Goal: Use online tool/utility: Utilize a website feature to perform a specific function

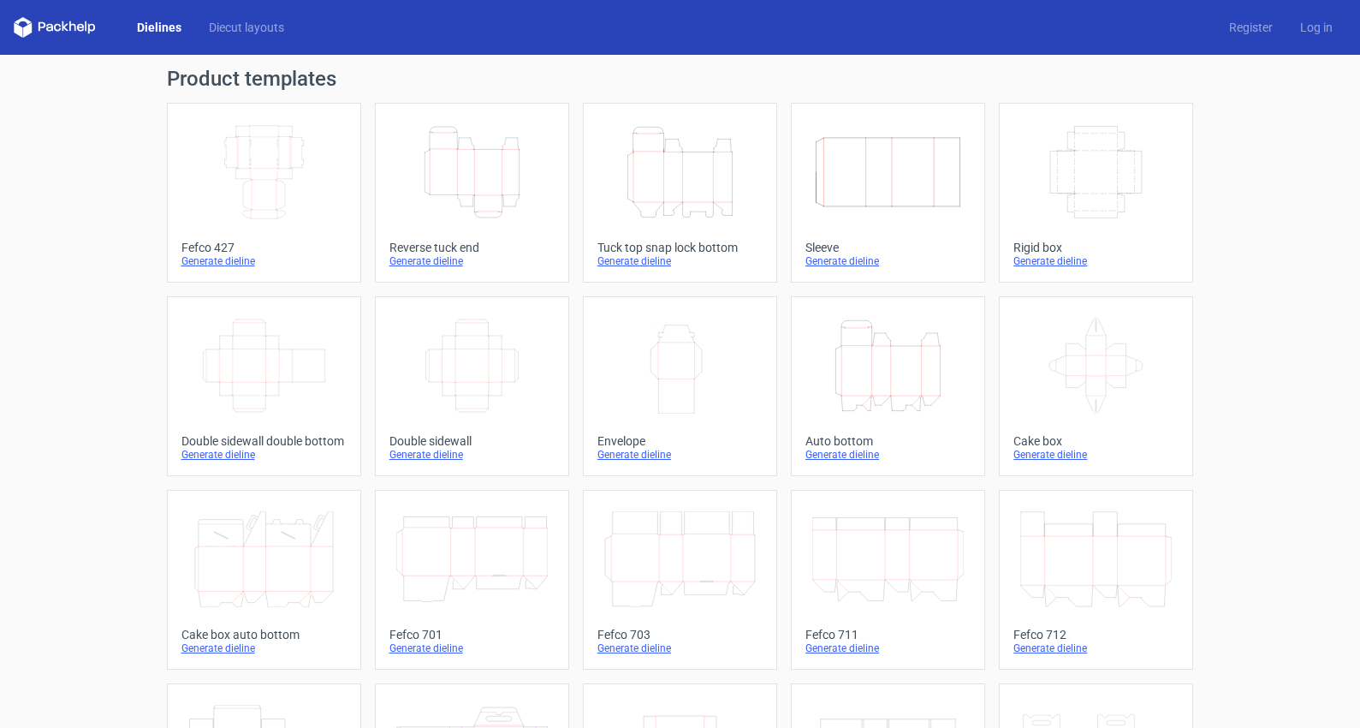
click at [872, 372] on icon "Height Depth Width" at bounding box center [889, 366] width 152 height 96
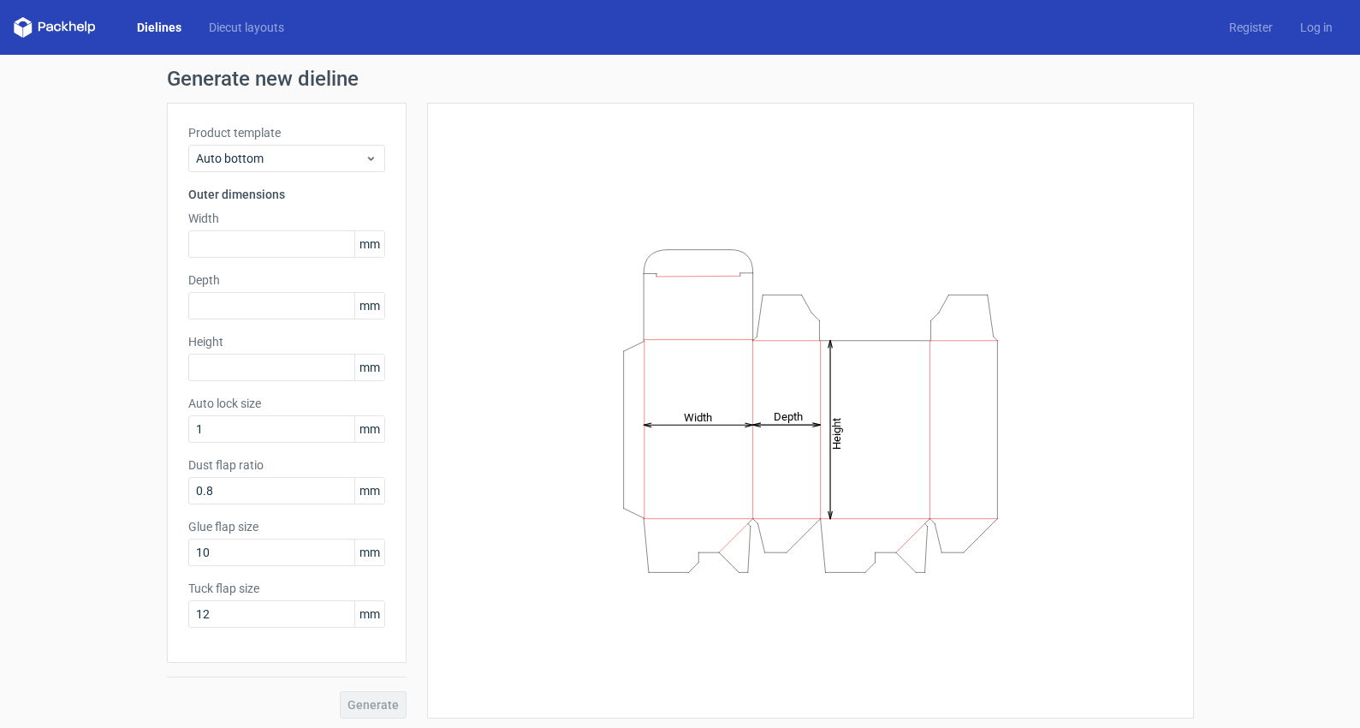
click at [66, 272] on div "Generate new dieline Product template Auto bottom Outer dimensions Width mm Dep…" at bounding box center [680, 393] width 1360 height 677
click at [271, 241] on input "text" at bounding box center [286, 243] width 197 height 27
type input "120"
type input "125"
type input "165"
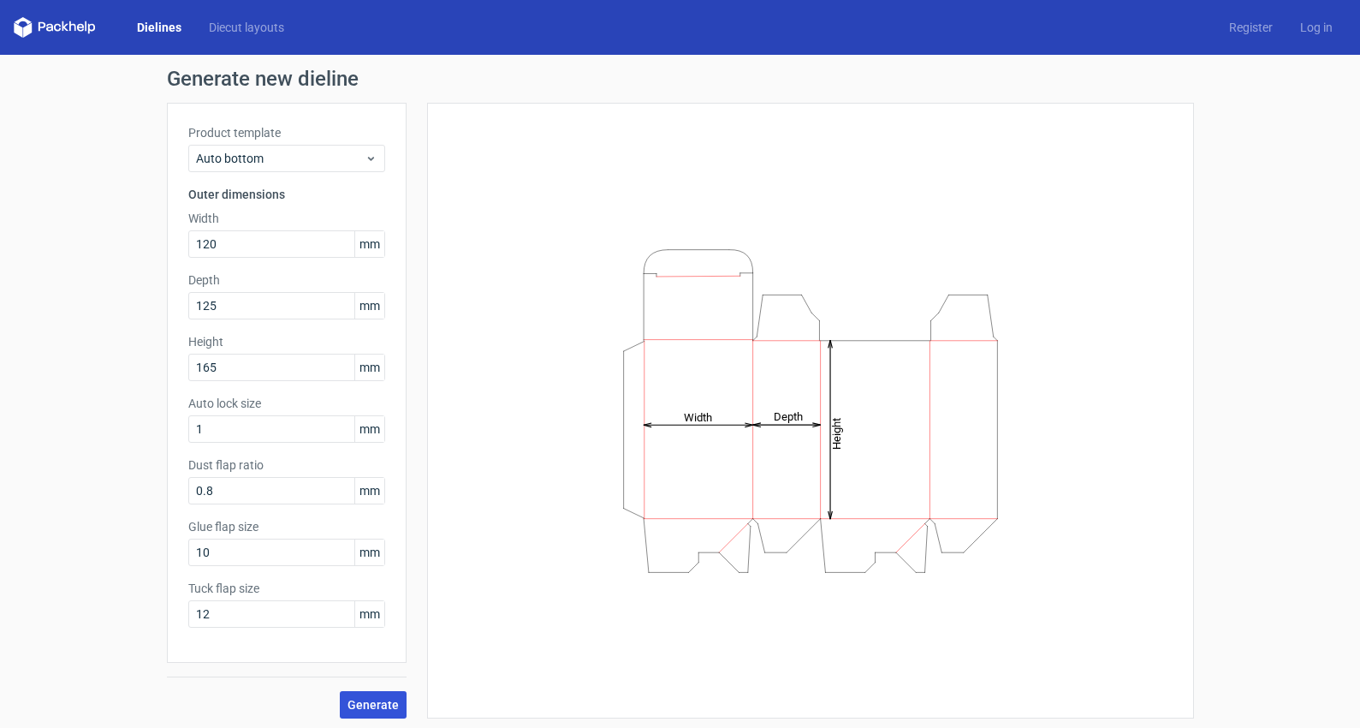
click at [386, 705] on span "Generate" at bounding box center [373, 705] width 51 height 12
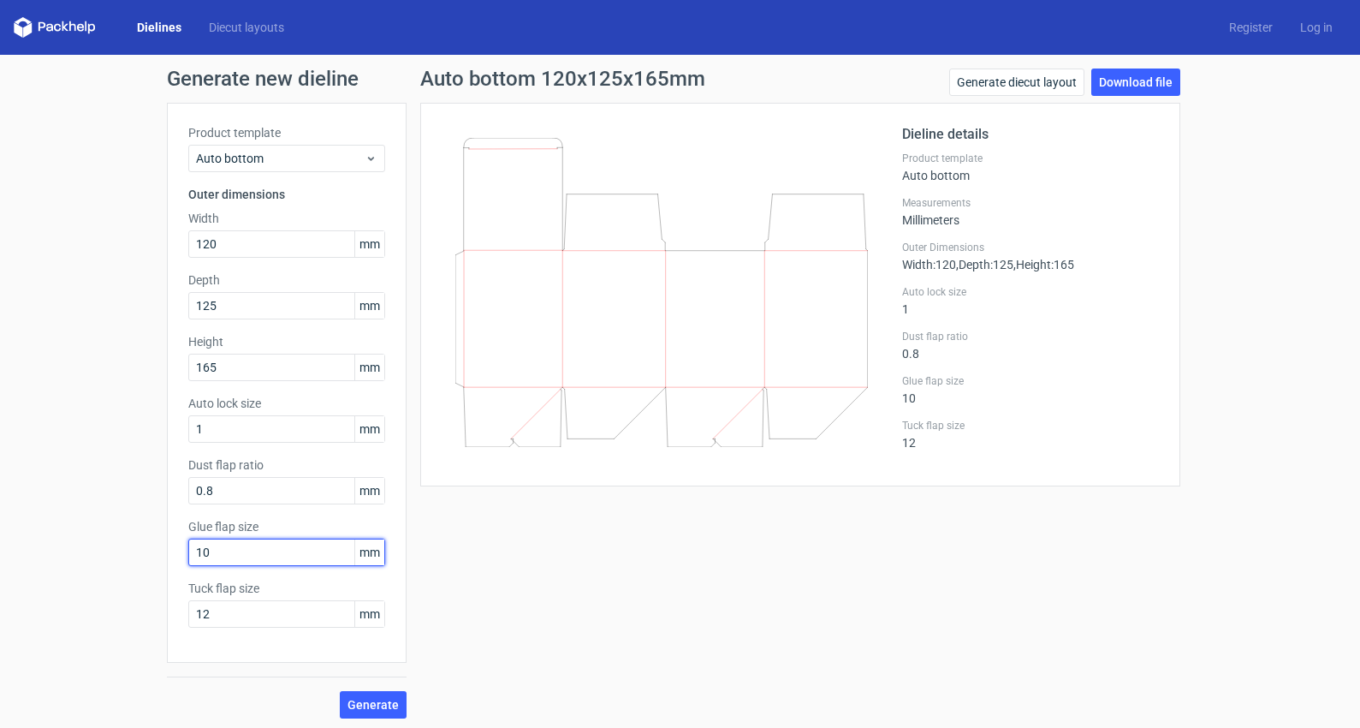
drag, startPoint x: 204, startPoint y: 553, endPoint x: 151, endPoint y: 548, distance: 53.3
click at [188, 548] on input "10" at bounding box center [286, 552] width 197 height 27
type input "15"
click at [372, 702] on span "Generate" at bounding box center [373, 705] width 51 height 12
click at [1161, 75] on link "Download file" at bounding box center [1136, 81] width 89 height 27
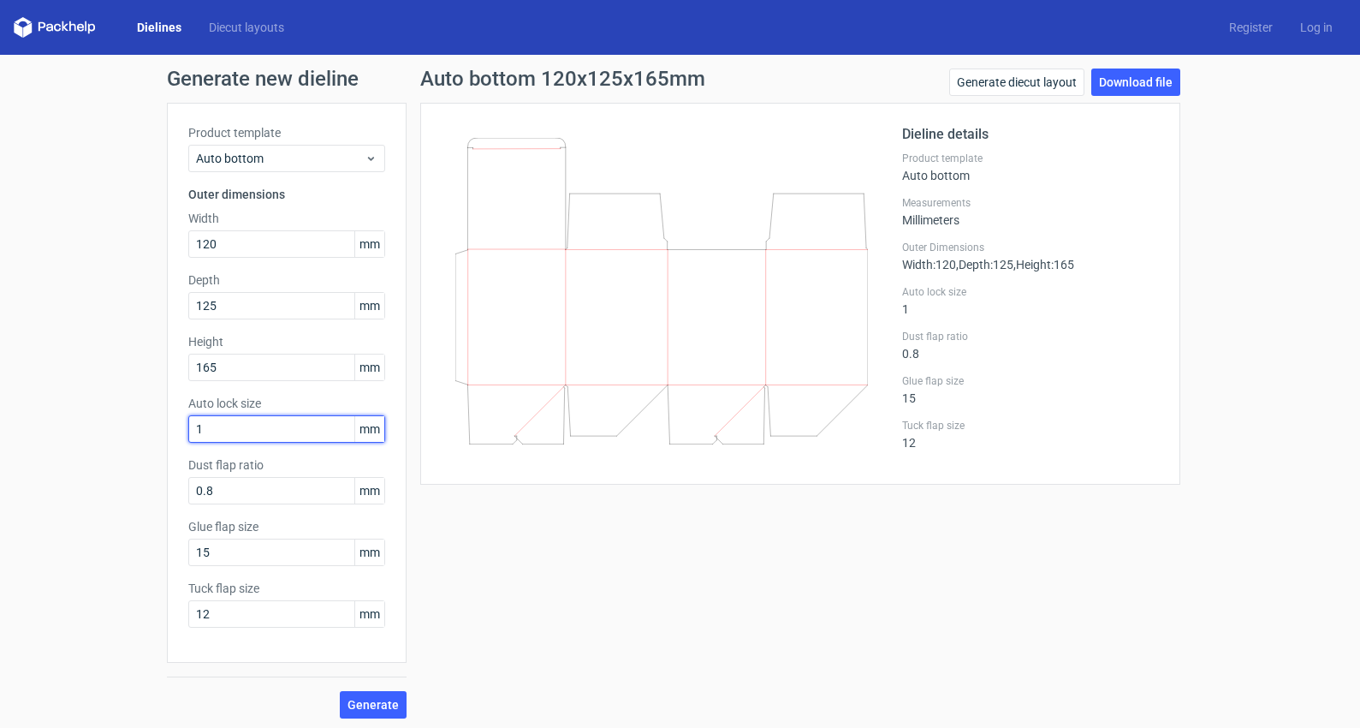
drag, startPoint x: 238, startPoint y: 428, endPoint x: 100, endPoint y: 417, distance: 138.3
click at [188, 417] on input "1" at bounding box center [286, 428] width 197 height 27
click at [385, 700] on span "Generate" at bounding box center [373, 705] width 51 height 12
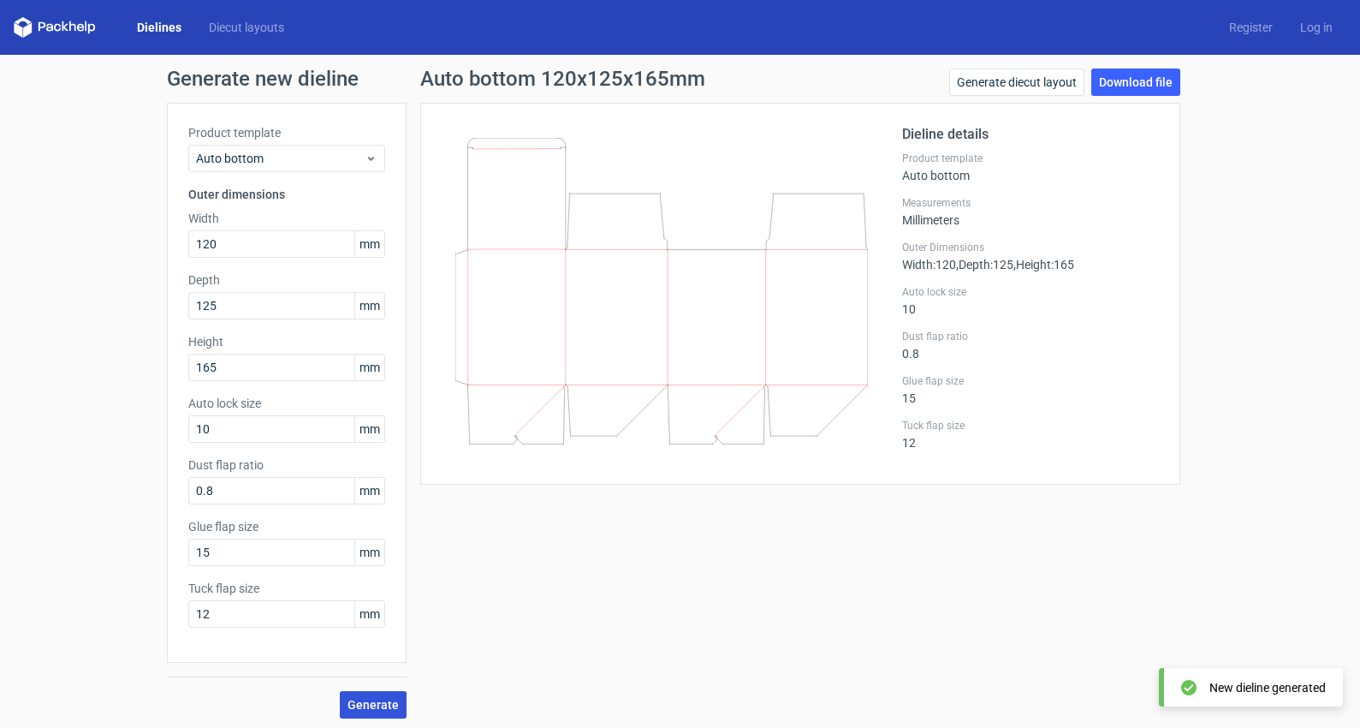
click at [371, 707] on span "Generate" at bounding box center [373, 705] width 51 height 12
drag, startPoint x: 262, startPoint y: 426, endPoint x: 38, endPoint y: 410, distance: 224.9
click at [188, 415] on input "10" at bounding box center [286, 428] width 197 height 27
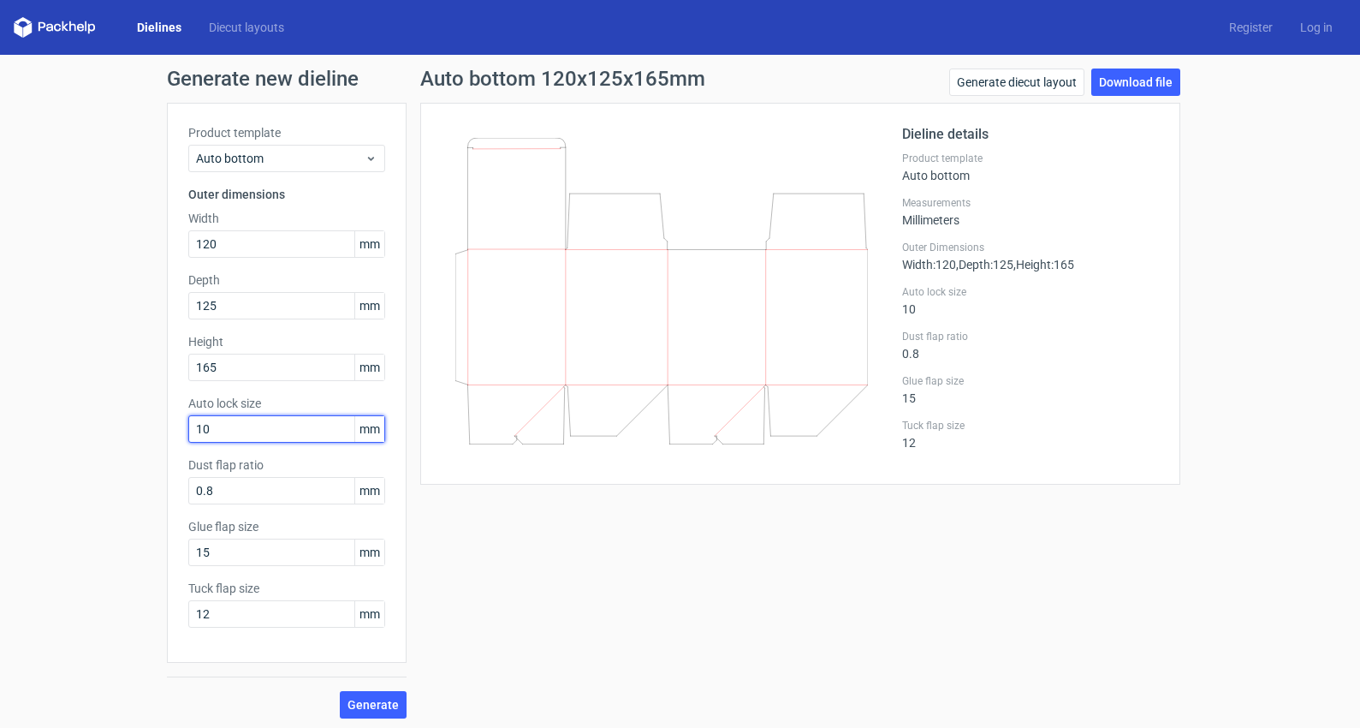
drag, startPoint x: 227, startPoint y: 428, endPoint x: 63, endPoint y: 427, distance: 164.4
click at [188, 427] on input "10" at bounding box center [286, 428] width 197 height 27
click at [376, 704] on span "Generate" at bounding box center [373, 705] width 51 height 12
drag, startPoint x: 229, startPoint y: 431, endPoint x: 31, endPoint y: 426, distance: 197.8
click at [188, 426] on input "20" at bounding box center [286, 428] width 197 height 27
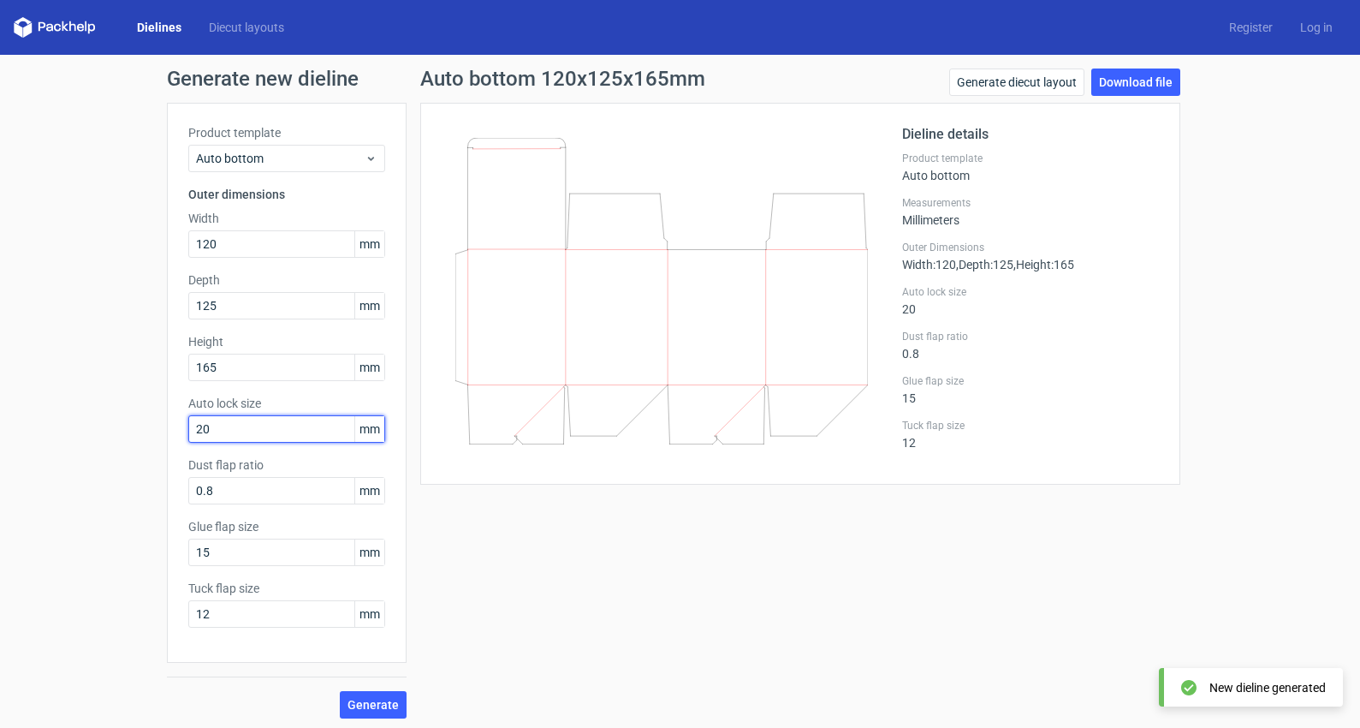
type input "5"
click at [356, 699] on span "Generate" at bounding box center [373, 705] width 51 height 12
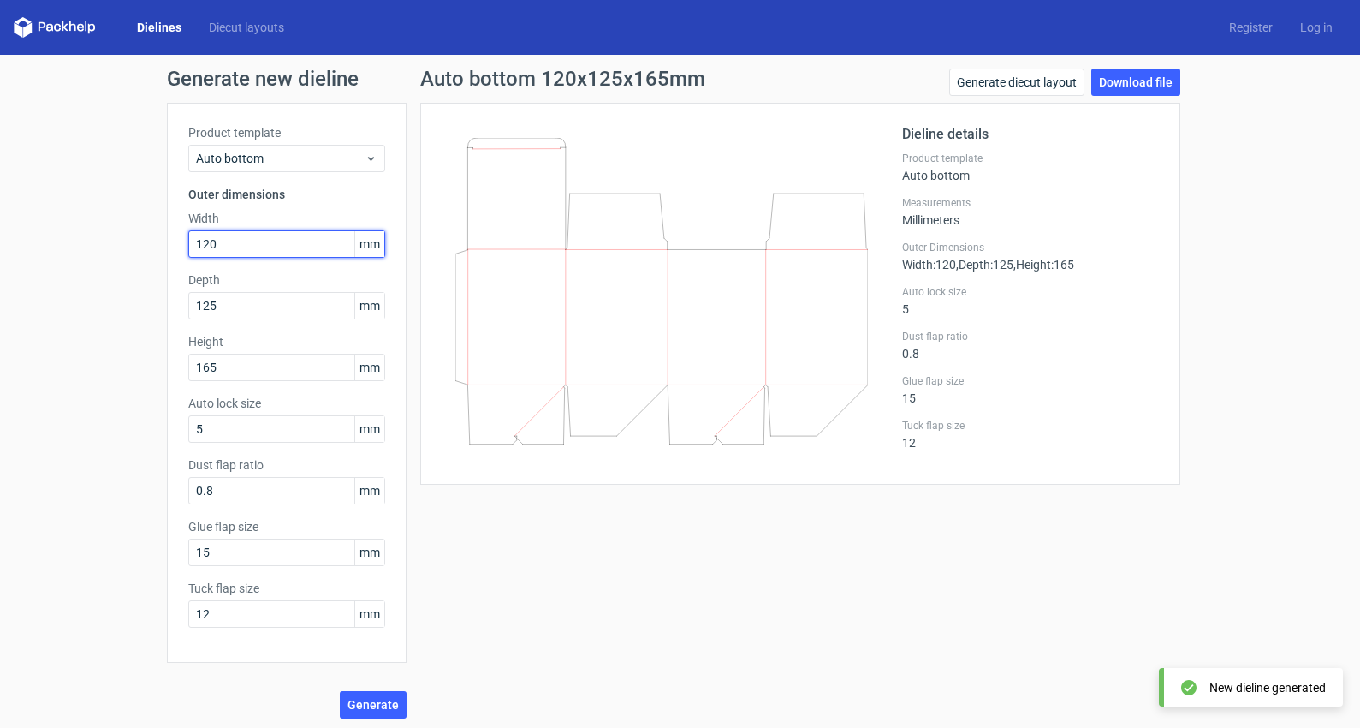
drag, startPoint x: 232, startPoint y: 247, endPoint x: 74, endPoint y: 203, distance: 163.7
click at [188, 230] on input "120" at bounding box center [286, 243] width 197 height 27
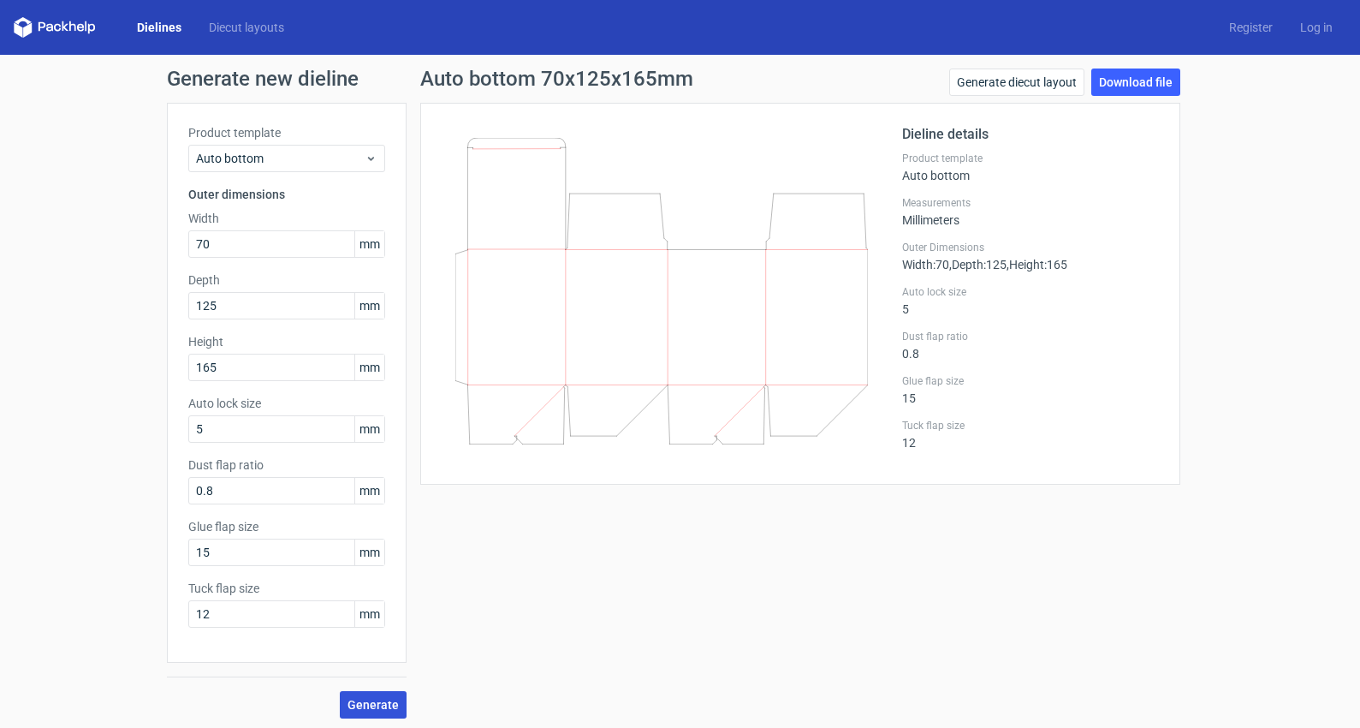
click at [367, 702] on span "Generate" at bounding box center [373, 705] width 51 height 12
drag, startPoint x: 253, startPoint y: 241, endPoint x: 47, endPoint y: 241, distance: 206.3
click at [188, 241] on input "70" at bounding box center [286, 243] width 197 height 27
type input "125"
drag, startPoint x: 217, startPoint y: 302, endPoint x: 33, endPoint y: 289, distance: 185.4
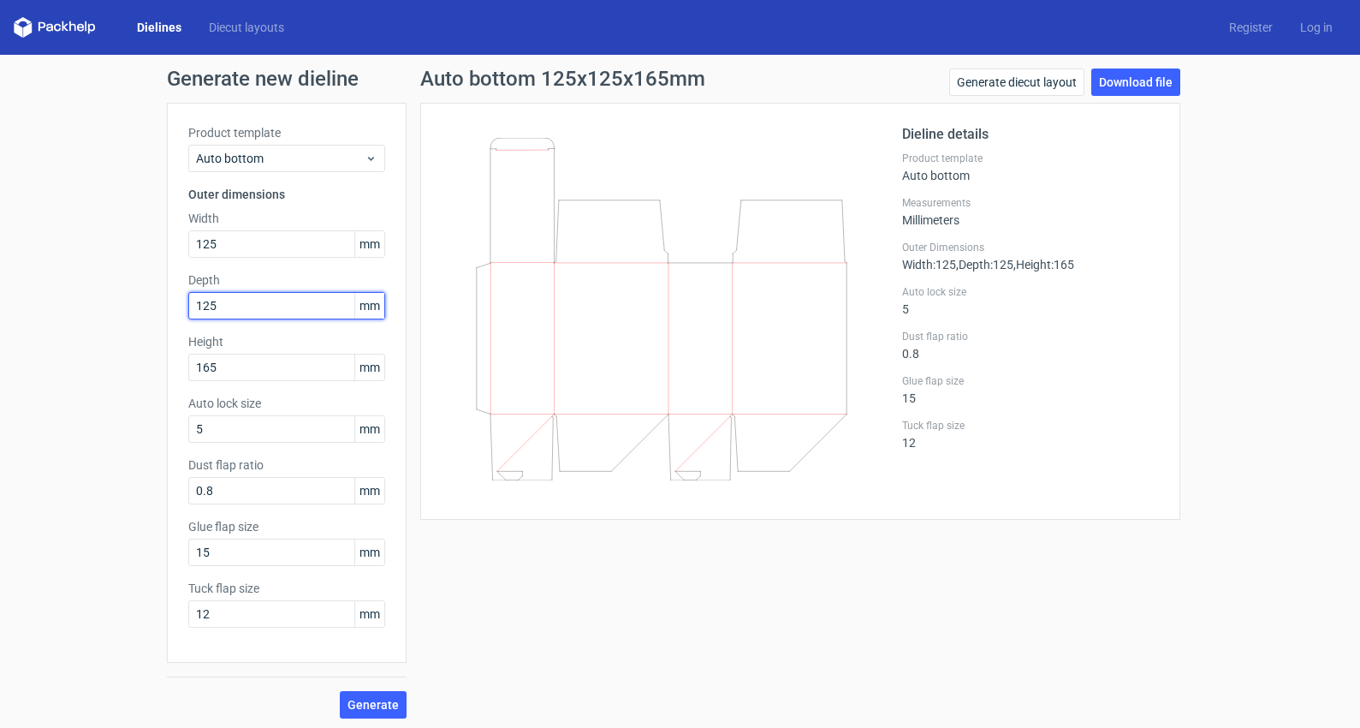
click at [188, 292] on input "125" at bounding box center [286, 305] width 197 height 27
type input "120"
click at [365, 704] on span "Generate" at bounding box center [373, 705] width 51 height 12
click at [1117, 68] on div "Generate new dieline Product template Auto bottom Outer dimensions Width 125 mm…" at bounding box center [680, 393] width 1360 height 677
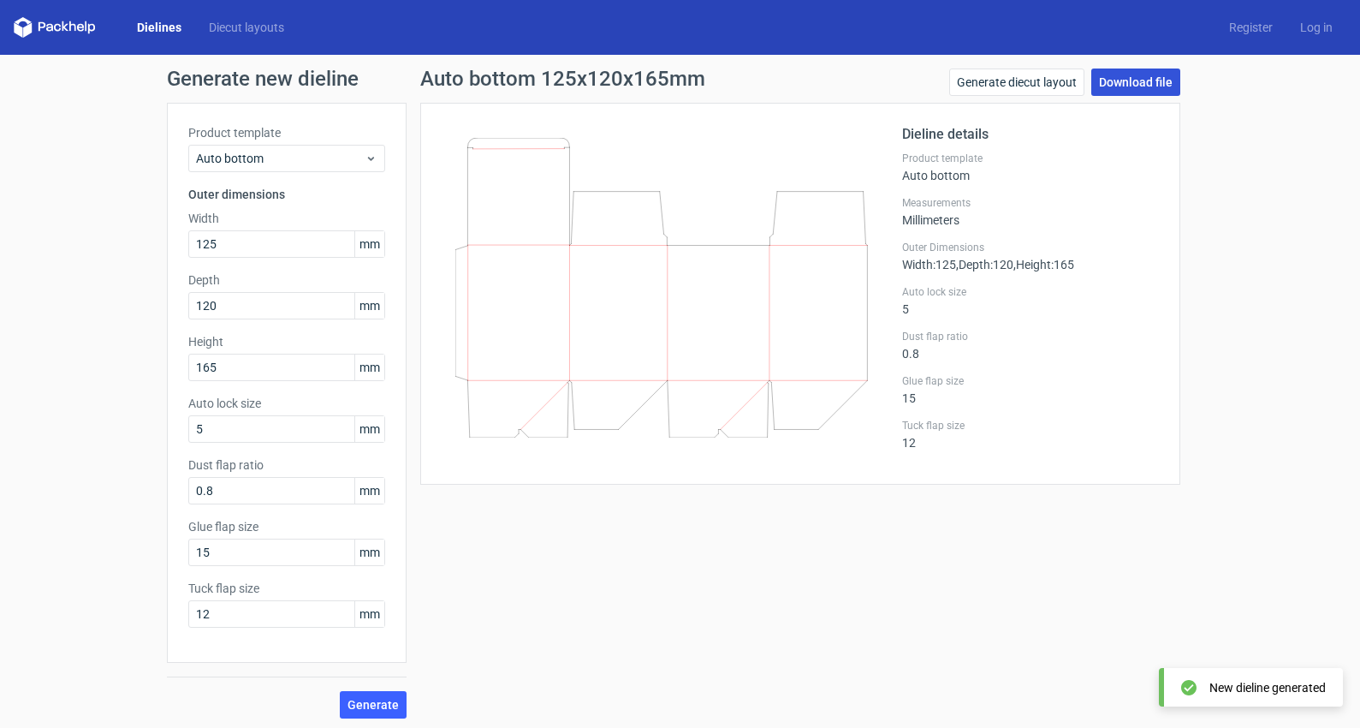
click at [1116, 75] on link "Download file" at bounding box center [1136, 81] width 89 height 27
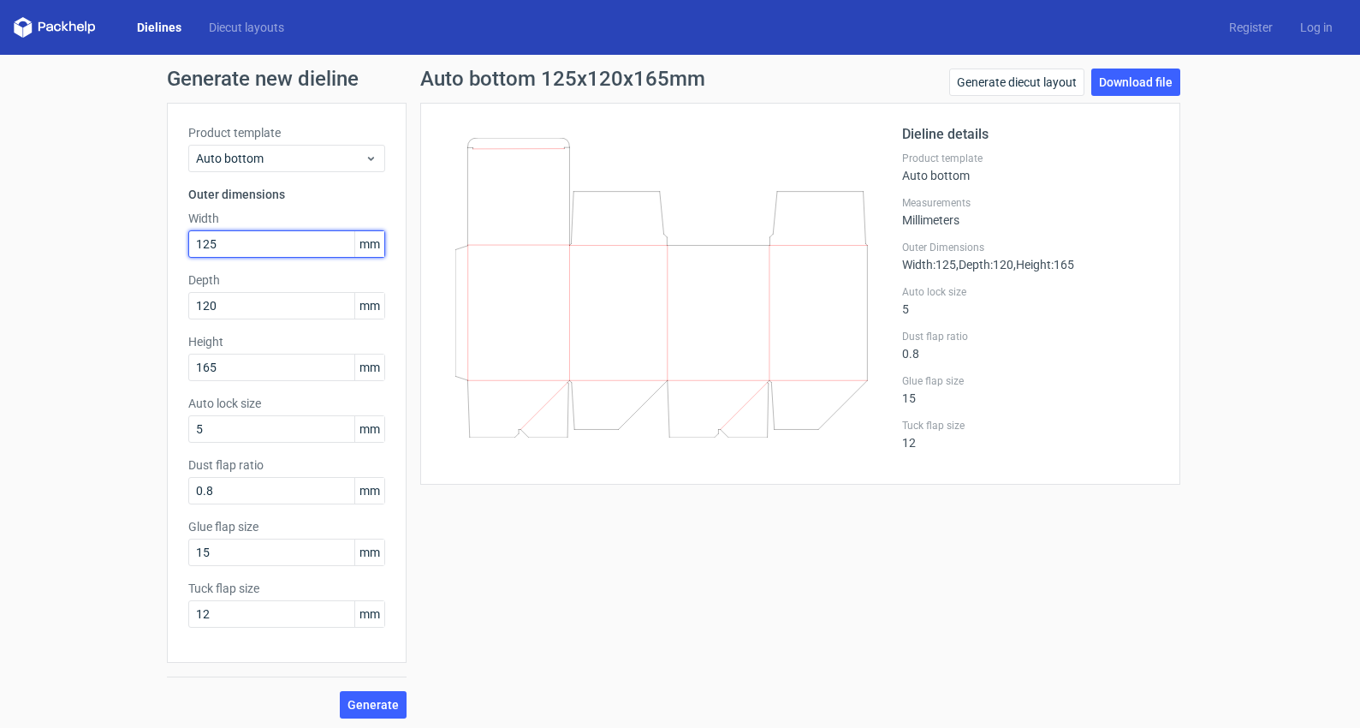
drag, startPoint x: 253, startPoint y: 244, endPoint x: -3, endPoint y: 241, distance: 255.2
click at [188, 241] on input "125" at bounding box center [286, 243] width 197 height 27
type input "120"
type input "105"
type input "150"
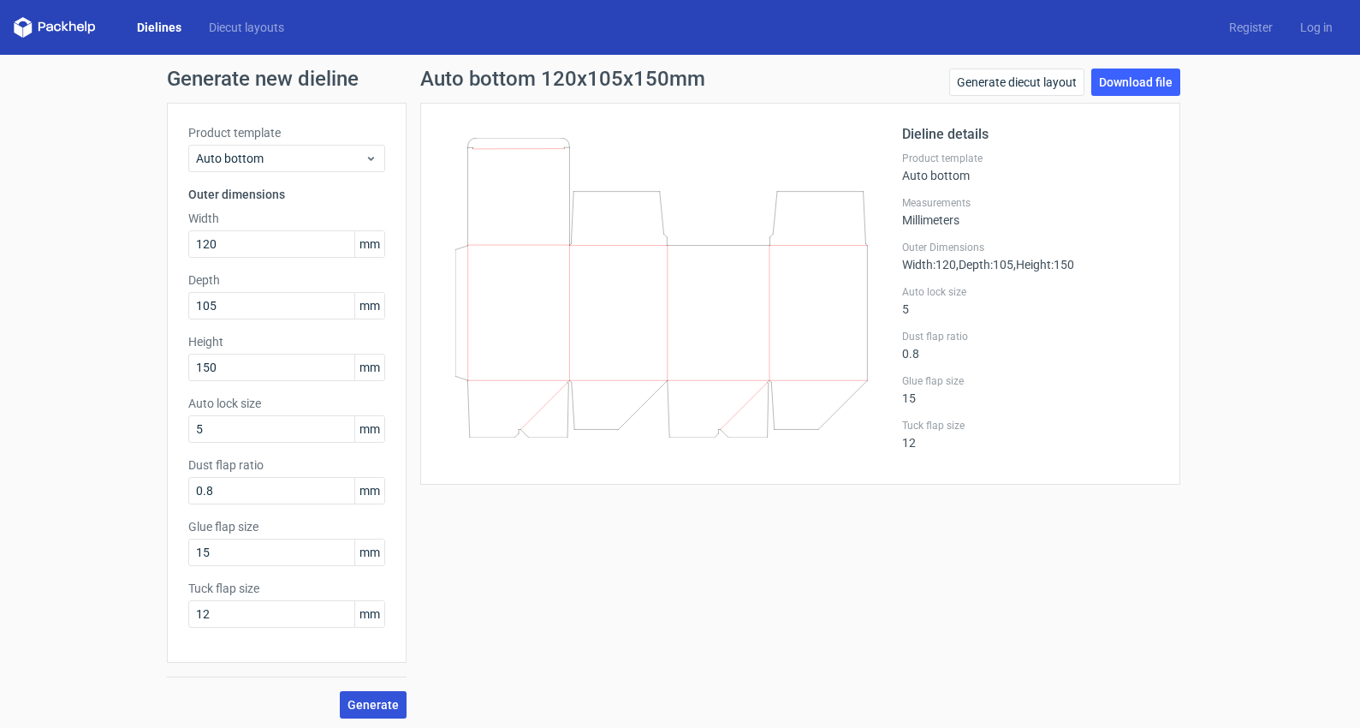
click at [375, 705] on span "Generate" at bounding box center [373, 705] width 51 height 12
click at [1256, 70] on div "Generate new dieline Product template Auto bottom Outer dimensions Width 120 mm…" at bounding box center [680, 393] width 1360 height 677
click at [1126, 78] on link "Download file" at bounding box center [1136, 81] width 89 height 27
drag, startPoint x: 219, startPoint y: 613, endPoint x: 59, endPoint y: 614, distance: 160.1
click at [188, 614] on input "12" at bounding box center [286, 613] width 197 height 27
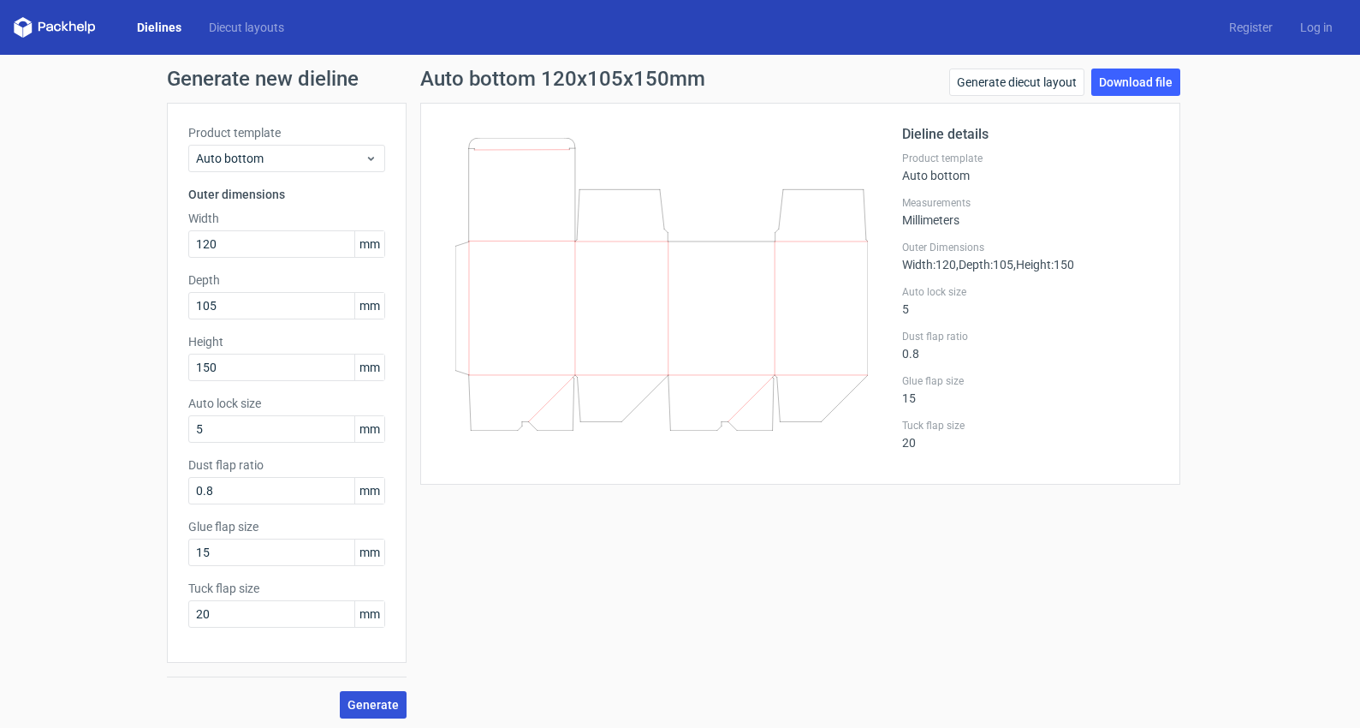
click at [364, 701] on span "Generate" at bounding box center [373, 705] width 51 height 12
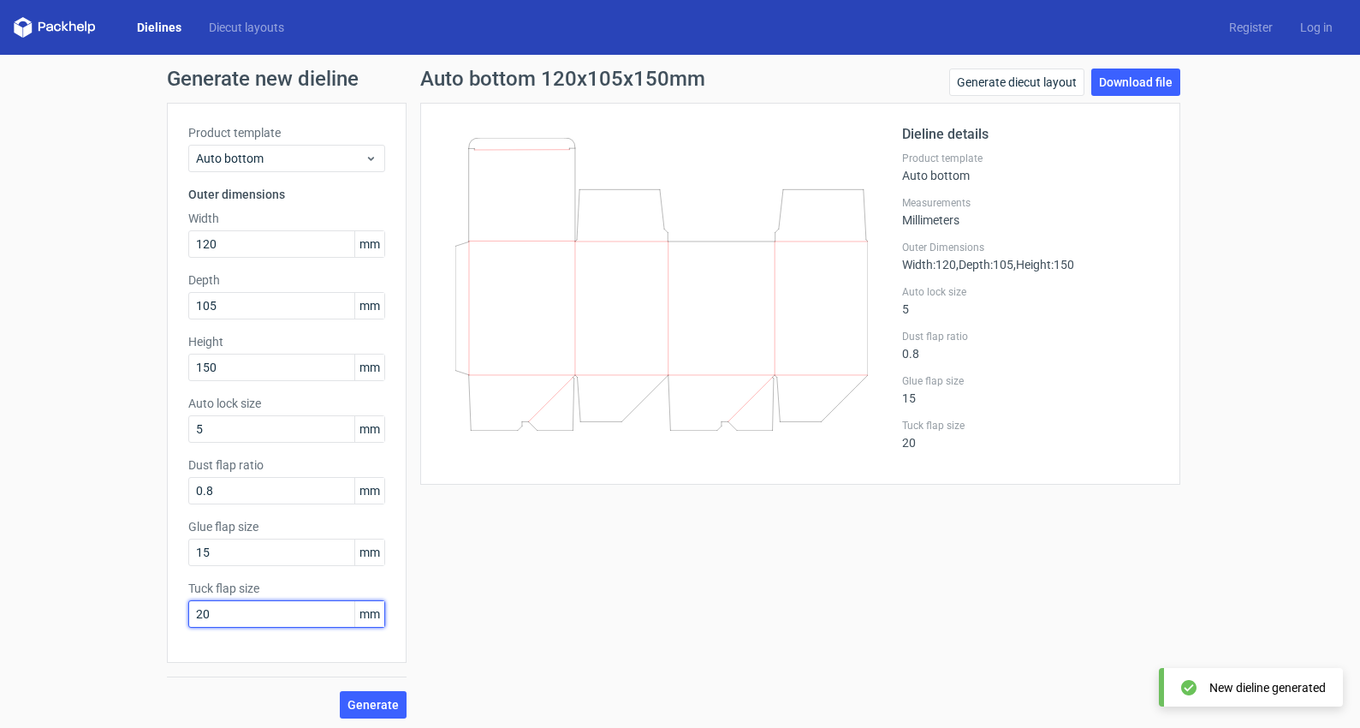
drag, startPoint x: 235, startPoint y: 610, endPoint x: 25, endPoint y: 594, distance: 211.2
click at [188, 600] on input "20" at bounding box center [286, 613] width 197 height 27
type input "30"
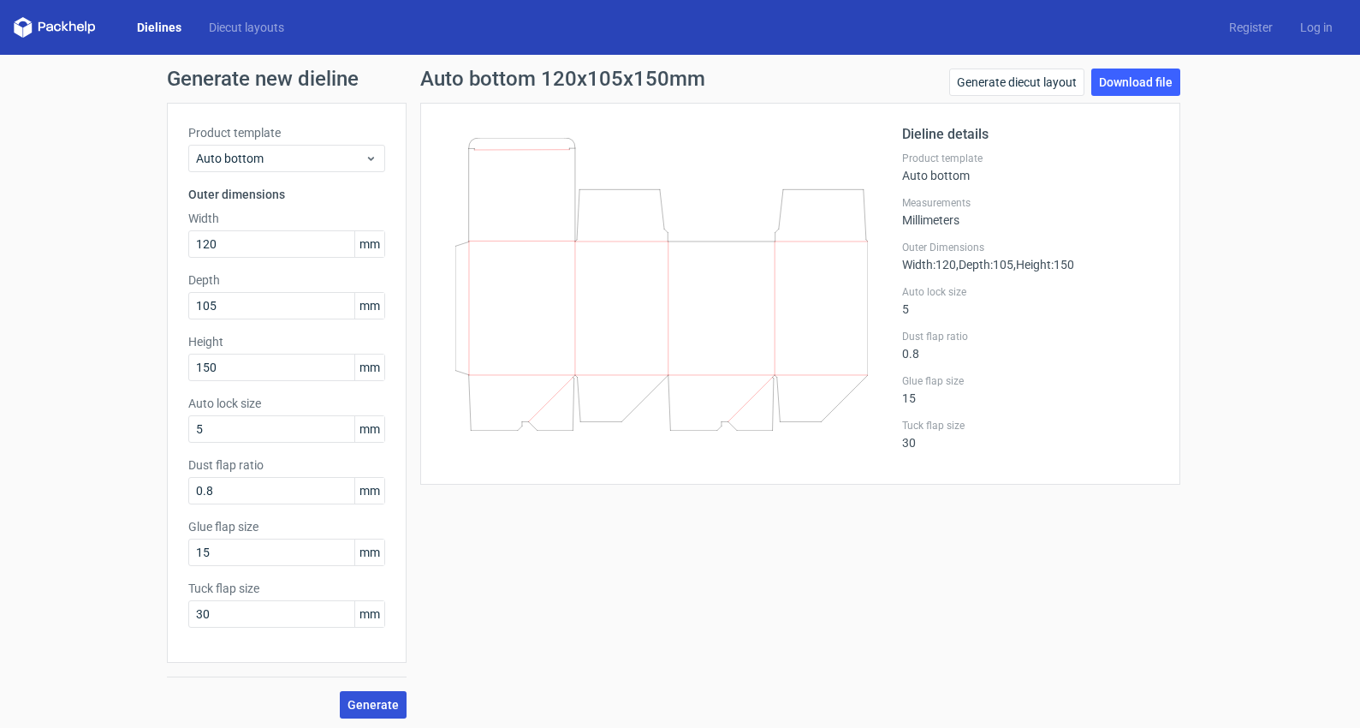
click at [369, 704] on span "Generate" at bounding box center [373, 705] width 51 height 12
drag, startPoint x: 255, startPoint y: 584, endPoint x: 169, endPoint y: 587, distance: 86.5
click at [169, 587] on div "Product template Auto bottom Outer dimensions Width 120 mm Depth 105 mm Height …" at bounding box center [287, 383] width 240 height 560
copy label "Tuck flap size"
drag, startPoint x: 266, startPoint y: 460, endPoint x: 154, endPoint y: 459, distance: 112.2
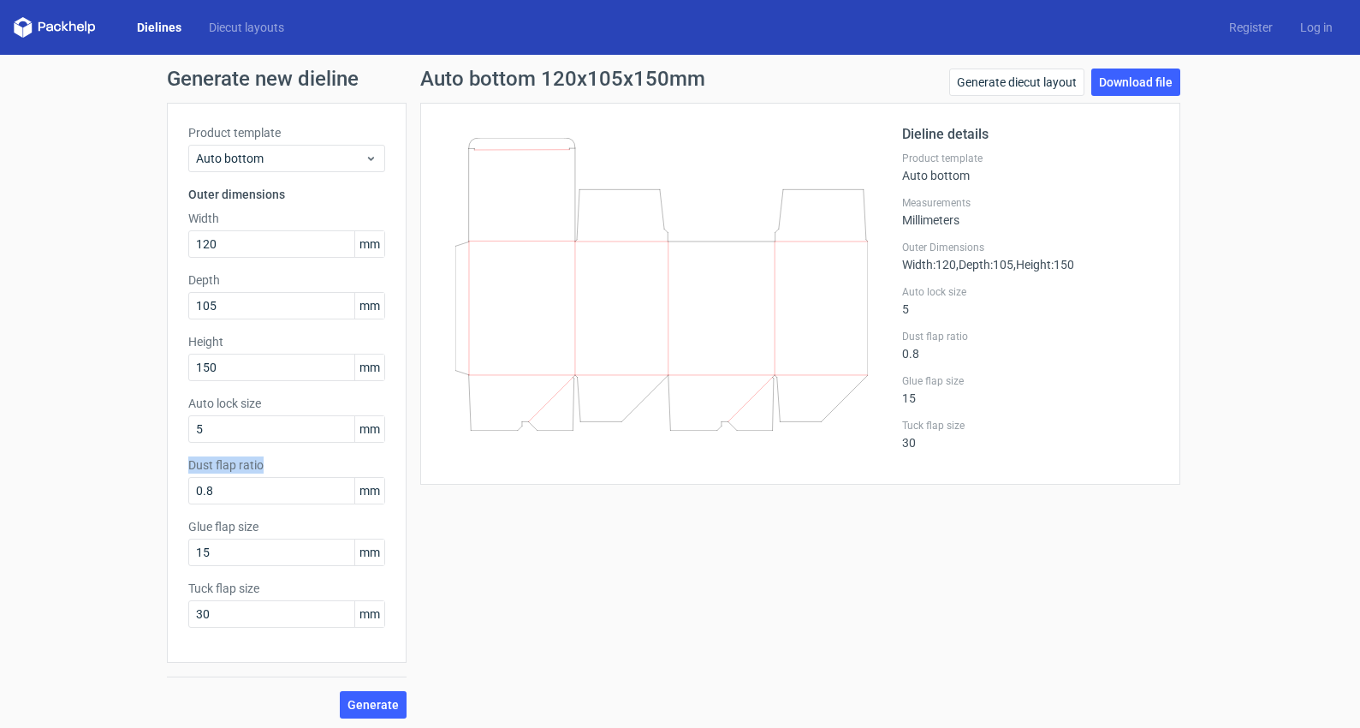
click at [154, 459] on div "Generate new dieline Product template Auto bottom Outer dimensions Width 120 mm…" at bounding box center [680, 393] width 1360 height 677
copy label "Dust flap ratio"
drag, startPoint x: 230, startPoint y: 496, endPoint x: 166, endPoint y: 491, distance: 64.4
click at [188, 491] on input "0.8" at bounding box center [286, 490] width 197 height 27
type input "0"
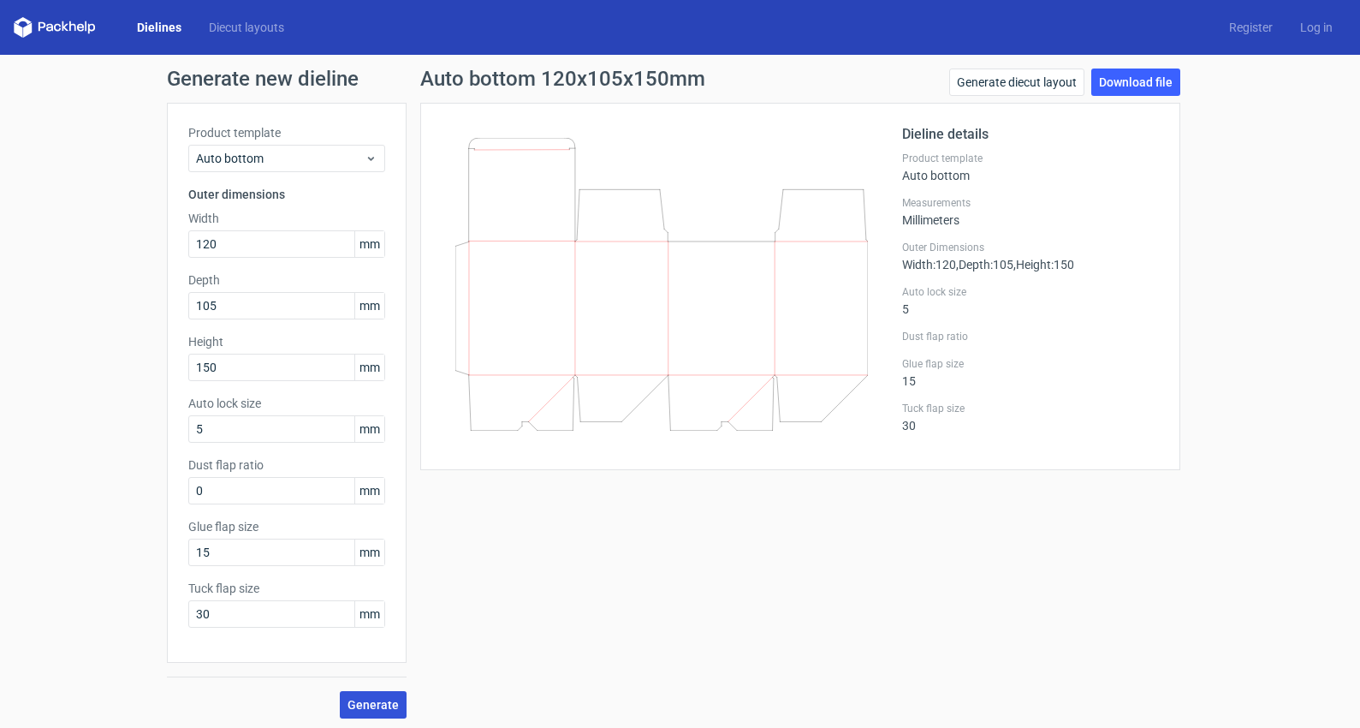
click at [374, 711] on span "Generate" at bounding box center [373, 705] width 51 height 12
click at [343, 705] on button "Generate" at bounding box center [373, 704] width 67 height 27
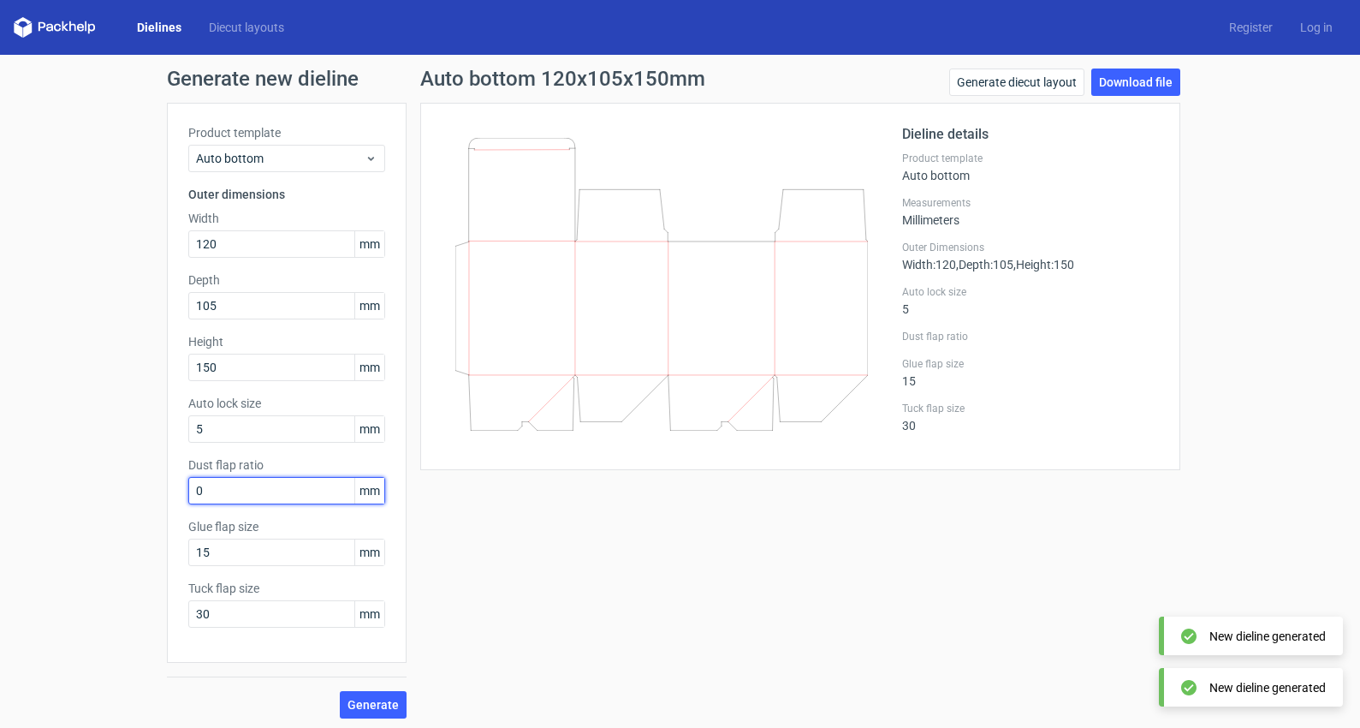
drag, startPoint x: 284, startPoint y: 483, endPoint x: -41, endPoint y: 469, distance: 325.6
click at [188, 477] on input "0" at bounding box center [286, 490] width 197 height 27
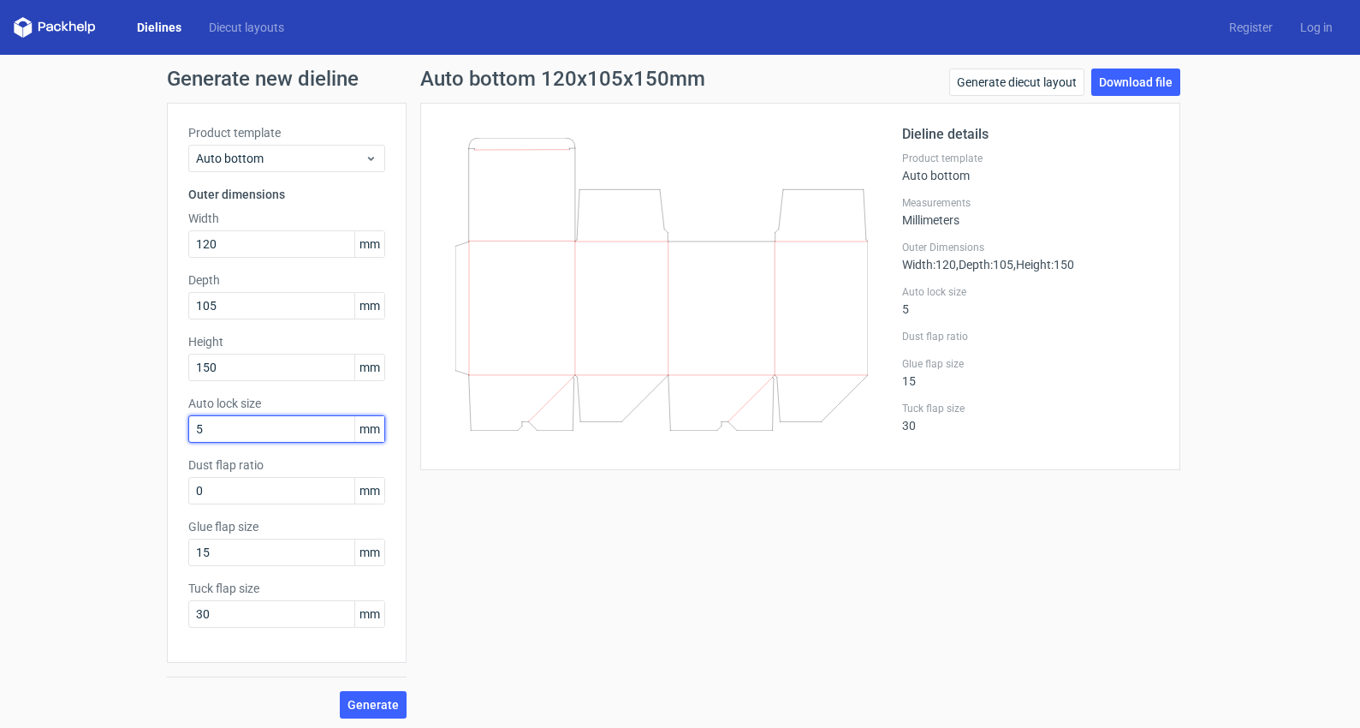
drag, startPoint x: 230, startPoint y: 436, endPoint x: 154, endPoint y: 437, distance: 76.2
click at [188, 437] on input "5" at bounding box center [286, 428] width 197 height 27
click at [365, 710] on span "Generate" at bounding box center [373, 705] width 51 height 12
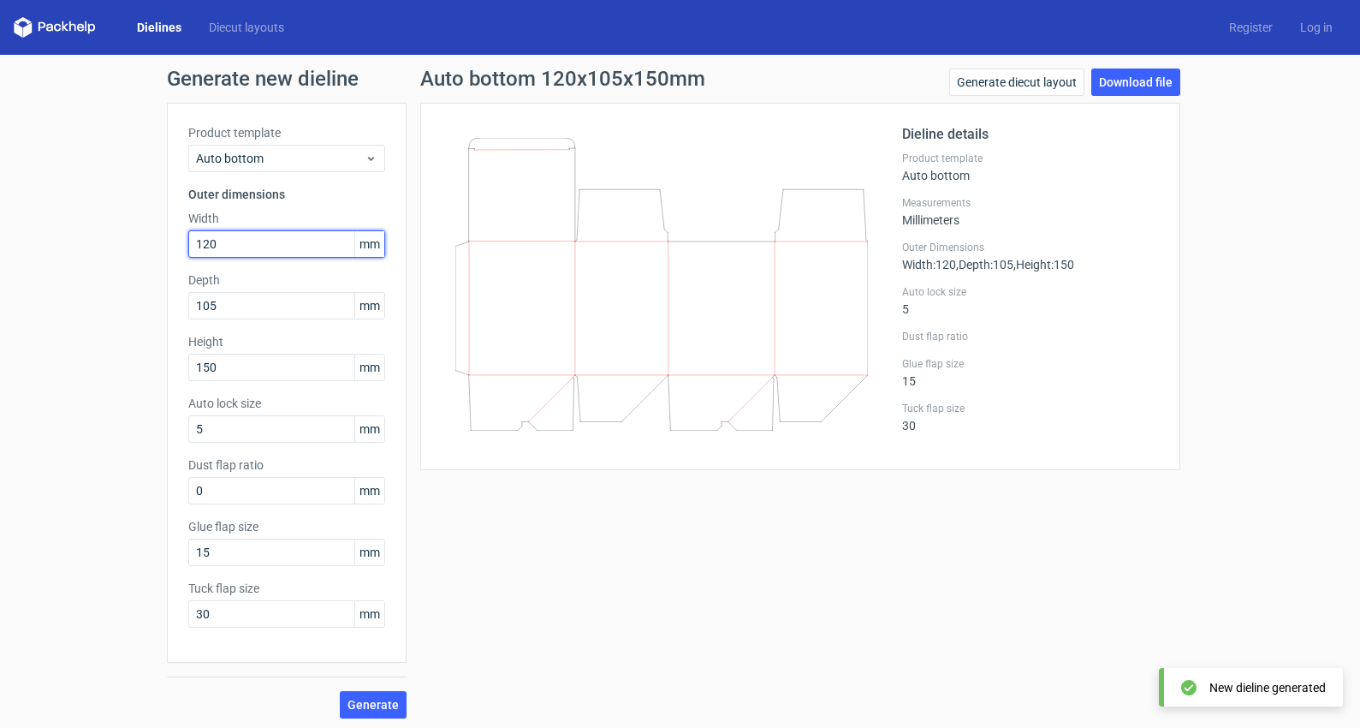
drag, startPoint x: 201, startPoint y: 233, endPoint x: 69, endPoint y: 223, distance: 132.3
click at [188, 230] on input "120" at bounding box center [286, 243] width 197 height 27
type input "130"
click at [372, 706] on span "Generate" at bounding box center [373, 705] width 51 height 12
